Goal: Navigation & Orientation: Understand site structure

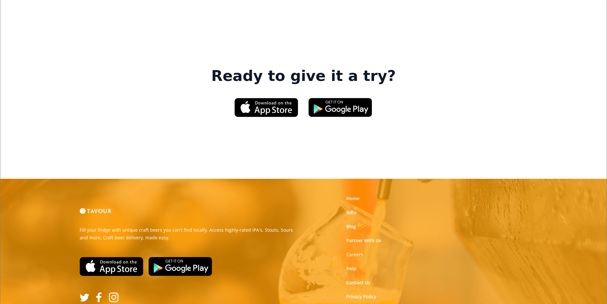
scroll to position [964, 0]
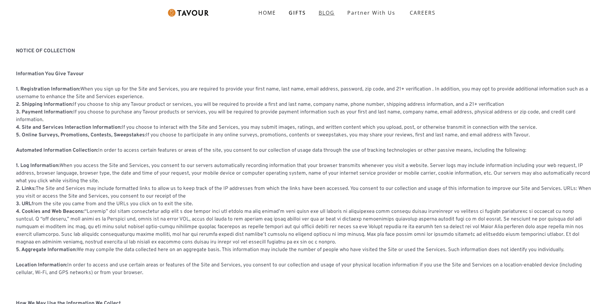
click at [324, 13] on link "BLOG" at bounding box center [326, 12] width 29 height 13
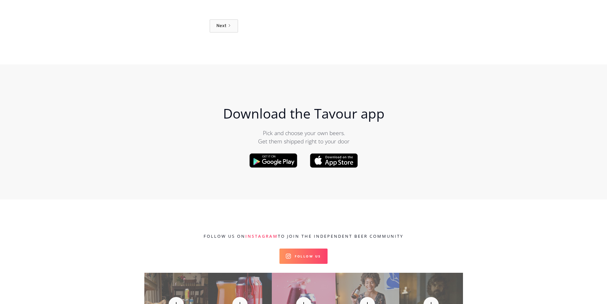
scroll to position [6656, 0]
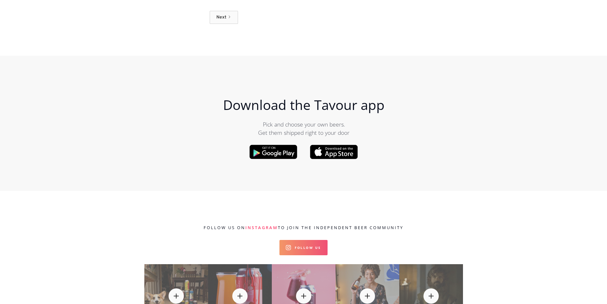
click at [289, 240] on link "Follow Us" at bounding box center [303, 247] width 48 height 15
